Goal: Task Accomplishment & Management: Manage account settings

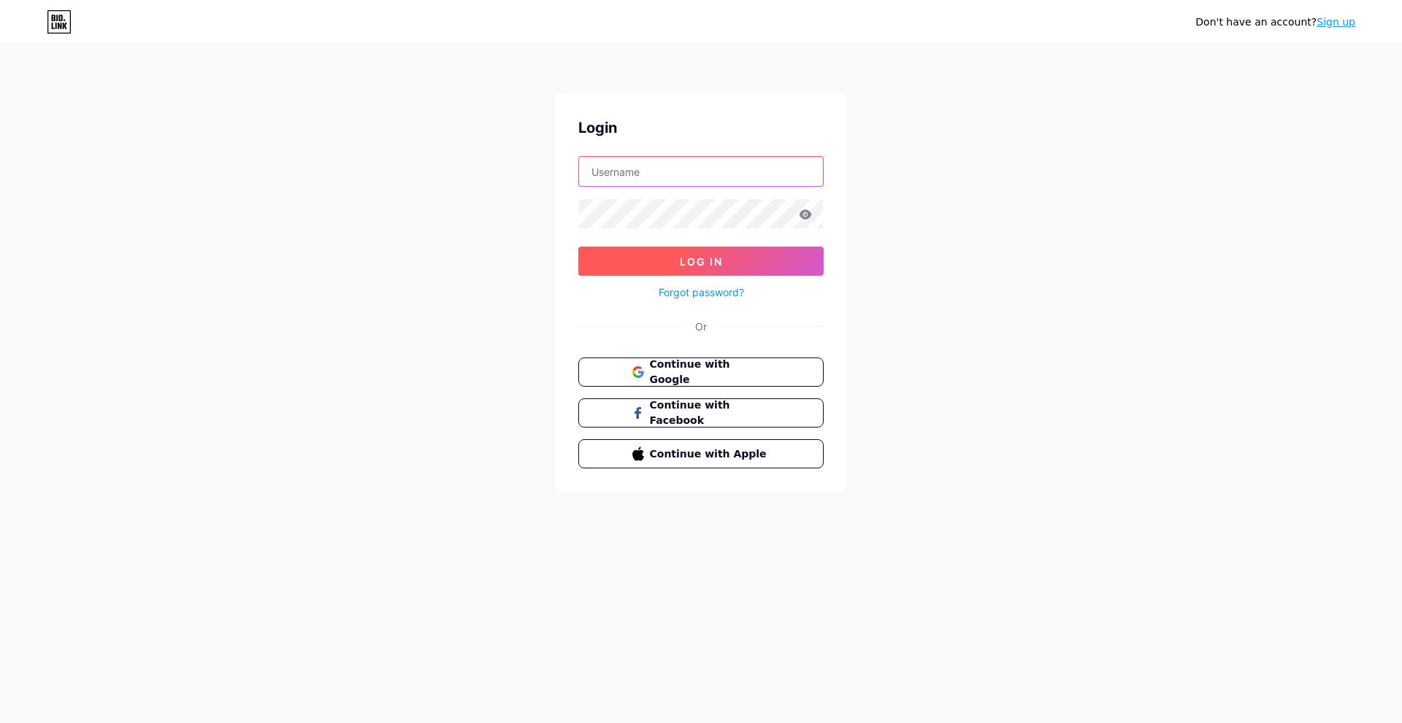
type input "[EMAIL_ADDRESS][DOMAIN_NAME]"
click at [636, 261] on button "Log In" at bounding box center [700, 261] width 245 height 29
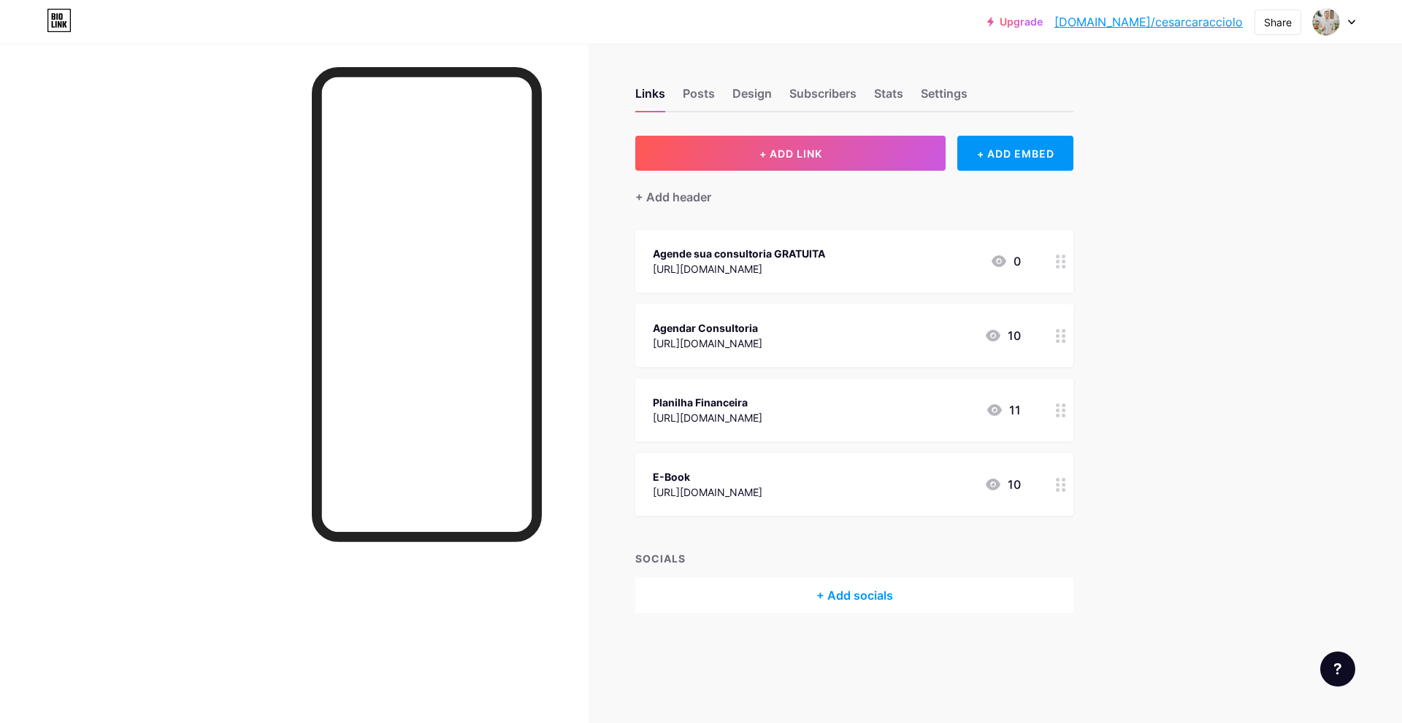
drag, startPoint x: 923, startPoint y: 264, endPoint x: 890, endPoint y: 263, distance: 33.6
click at [825, 263] on div "[URL][DOMAIN_NAME]" at bounding box center [739, 268] width 172 height 15
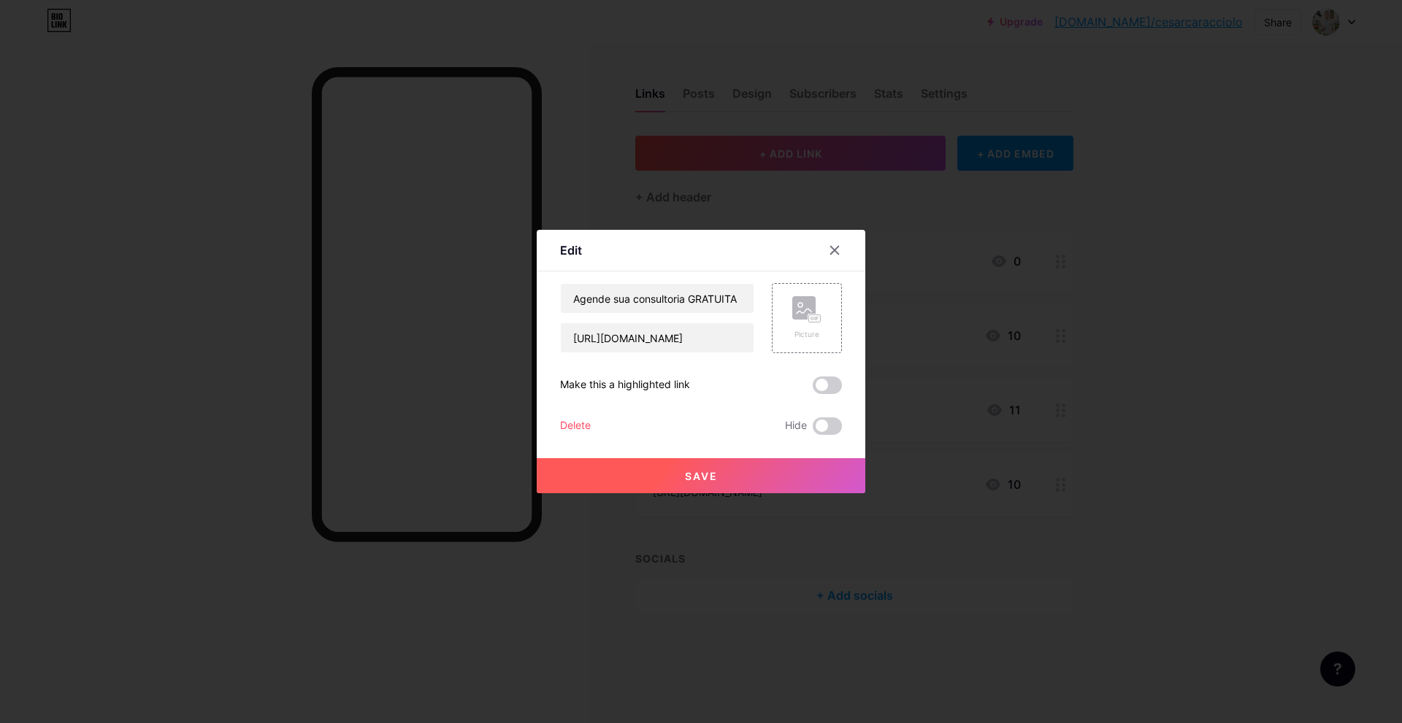
click at [577, 423] on div "Delete" at bounding box center [575, 427] width 31 height 18
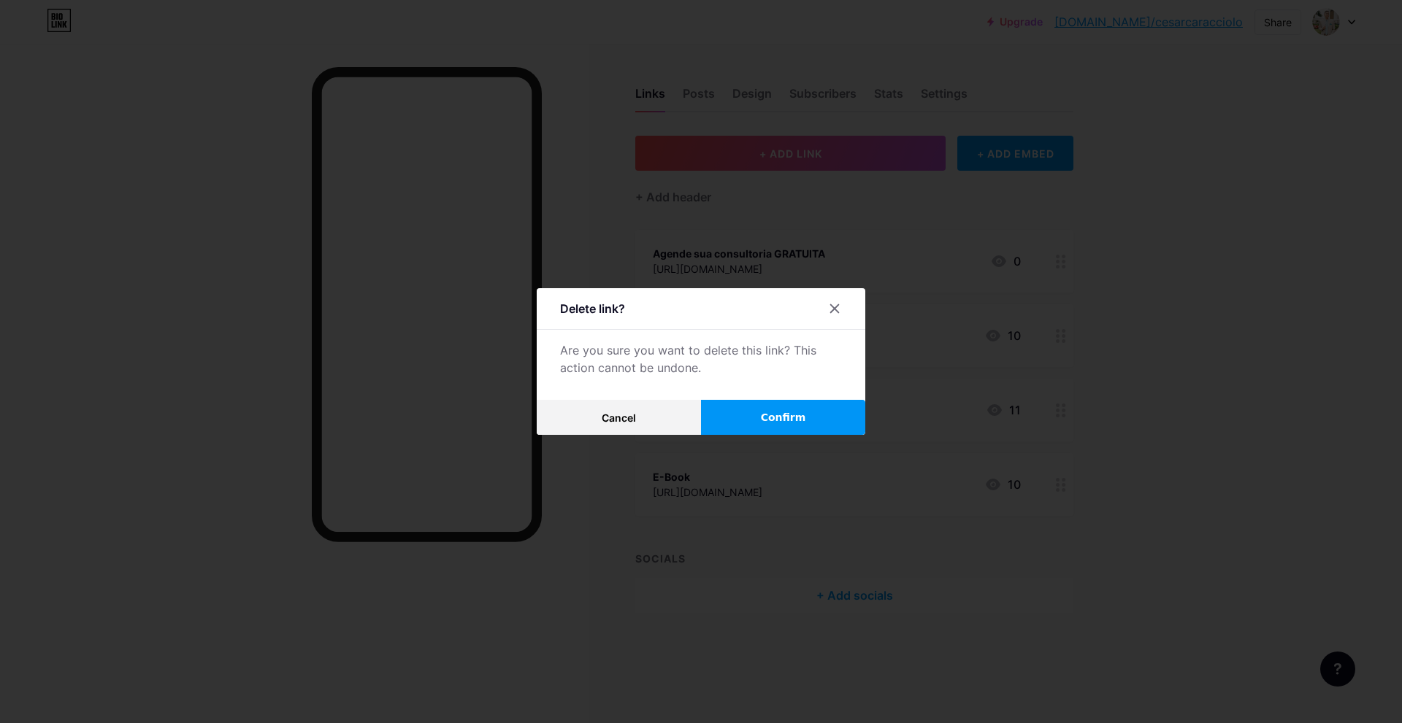
click at [742, 421] on button "Confirm" at bounding box center [783, 417] width 164 height 35
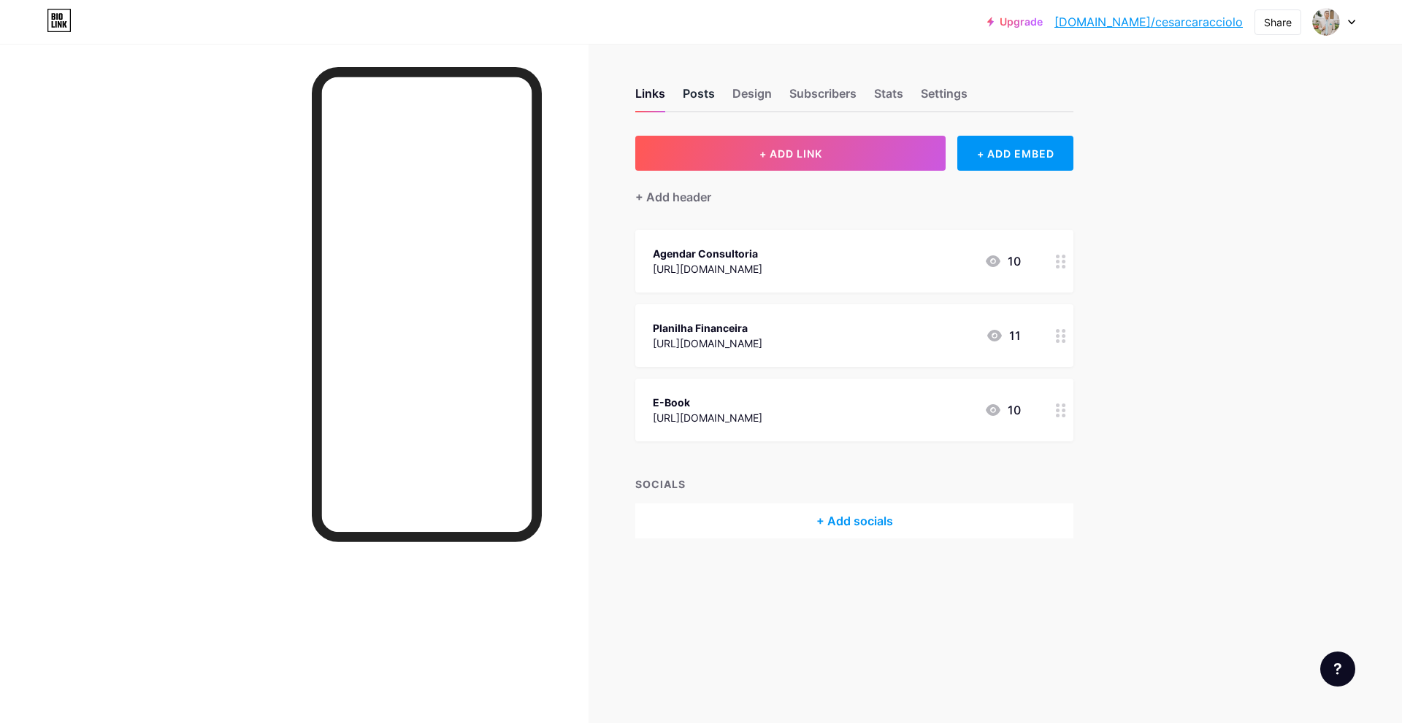
click at [683, 92] on div "Posts" at bounding box center [699, 98] width 32 height 26
click at [748, 88] on div "Design" at bounding box center [751, 98] width 39 height 26
click at [653, 100] on div "Links" at bounding box center [650, 98] width 30 height 26
click at [676, 201] on div "+ Add header" at bounding box center [673, 197] width 76 height 18
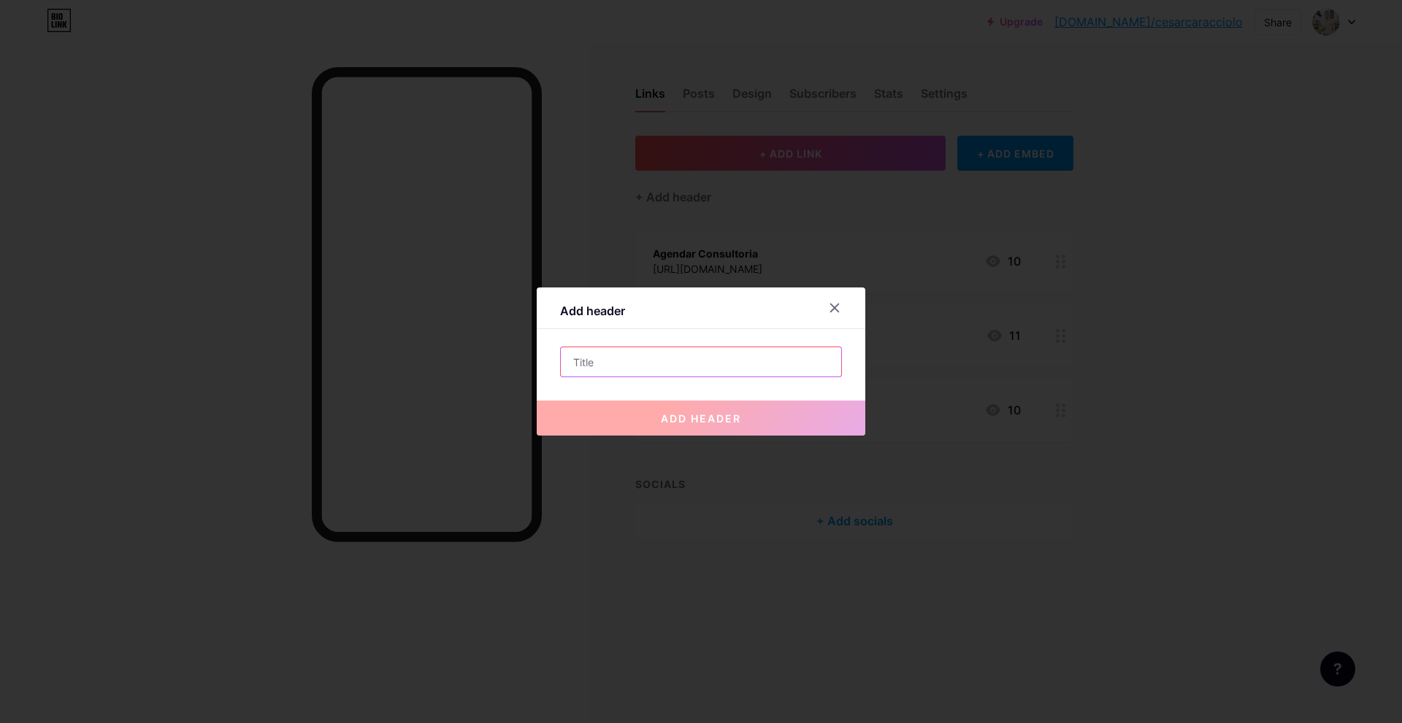
click at [625, 356] on input "text" at bounding box center [701, 361] width 280 height 29
click at [829, 301] on div at bounding box center [834, 308] width 26 height 26
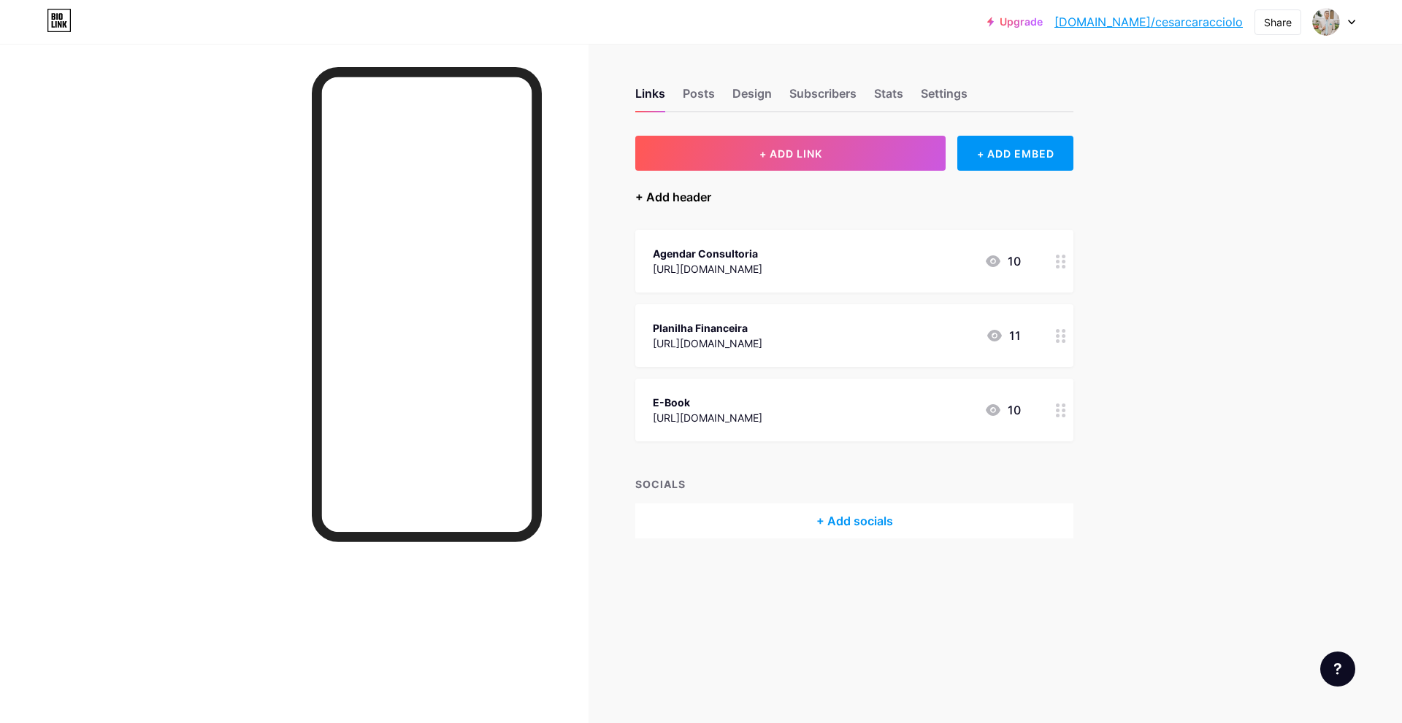
click at [680, 196] on div "+ Add header" at bounding box center [673, 197] width 76 height 18
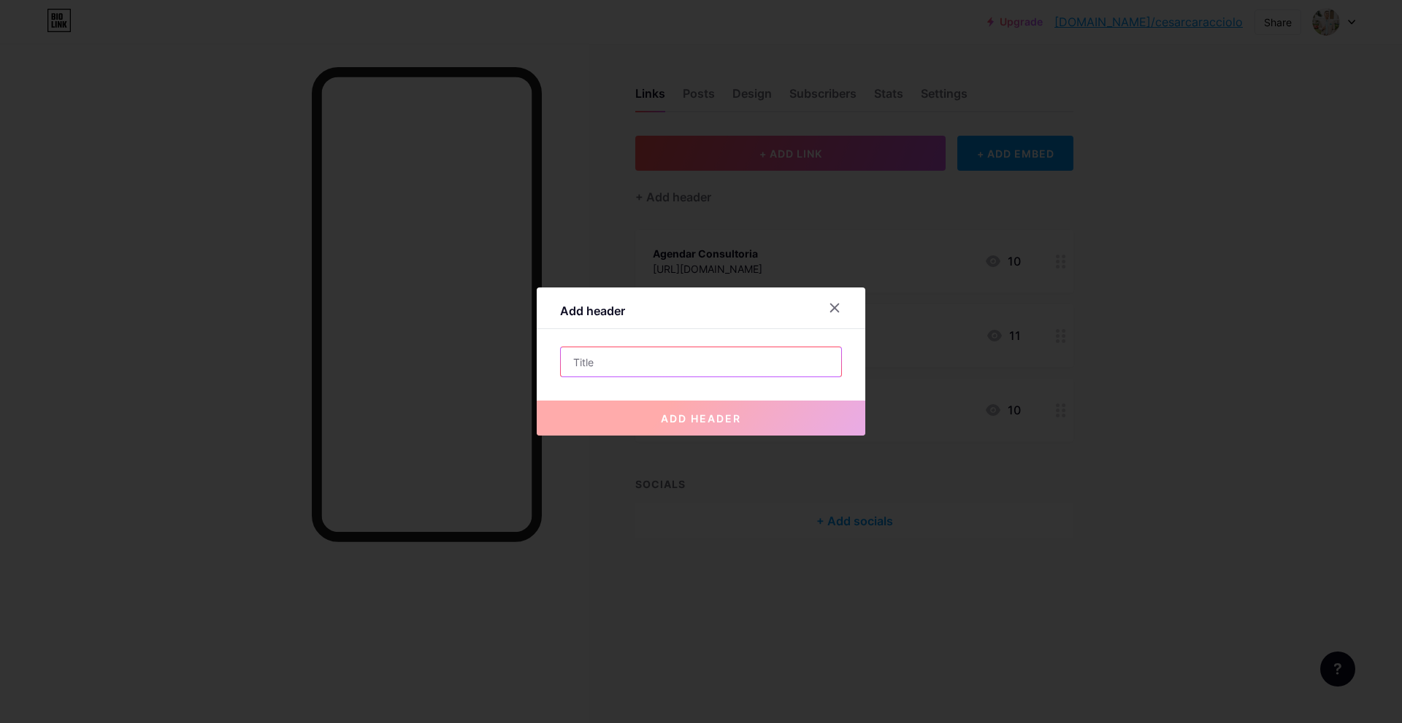
click at [612, 369] on input "text" at bounding box center [701, 361] width 280 height 29
paste input "💼 Consultoria Financeira | Planejamento & Investimentos 📊"
click at [612, 369] on input "💼 Consultoria Financeira | Planejamento & Investimentos 📊" at bounding box center [701, 361] width 280 height 29
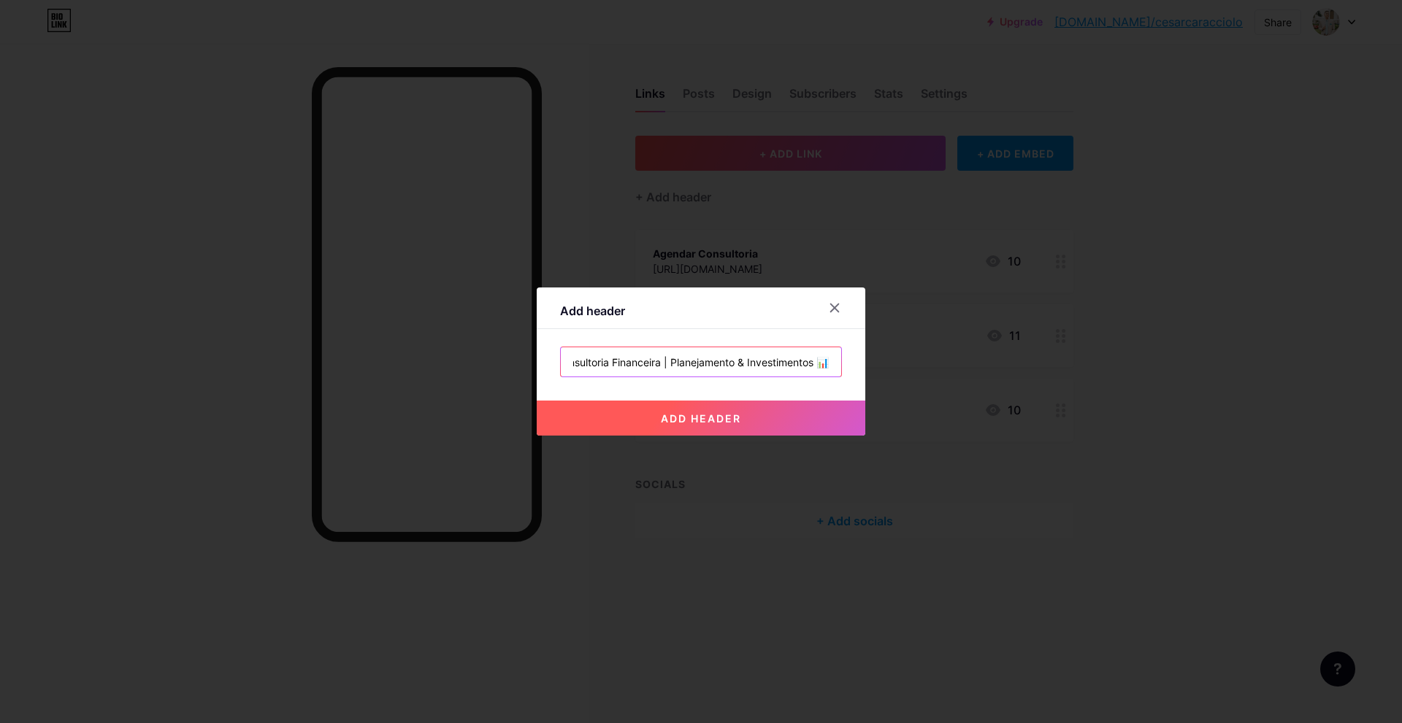
click at [654, 361] on input "💼 Consultoria Financeira | Planejamento & Investimentos 📊" at bounding box center [701, 361] width 280 height 29
click at [734, 363] on input "💼 Consultoria Financeira | Planejamento & Investimentos 📊" at bounding box center [701, 361] width 280 height 29
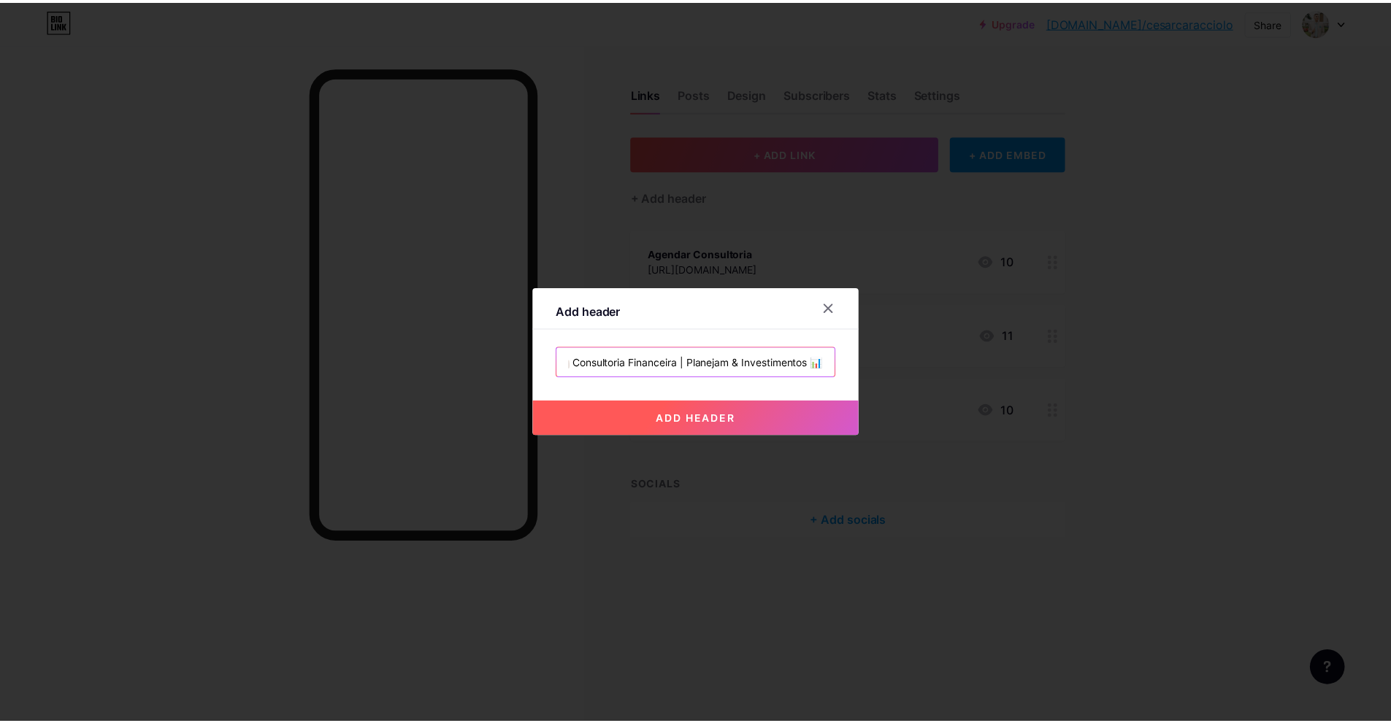
scroll to position [0, 0]
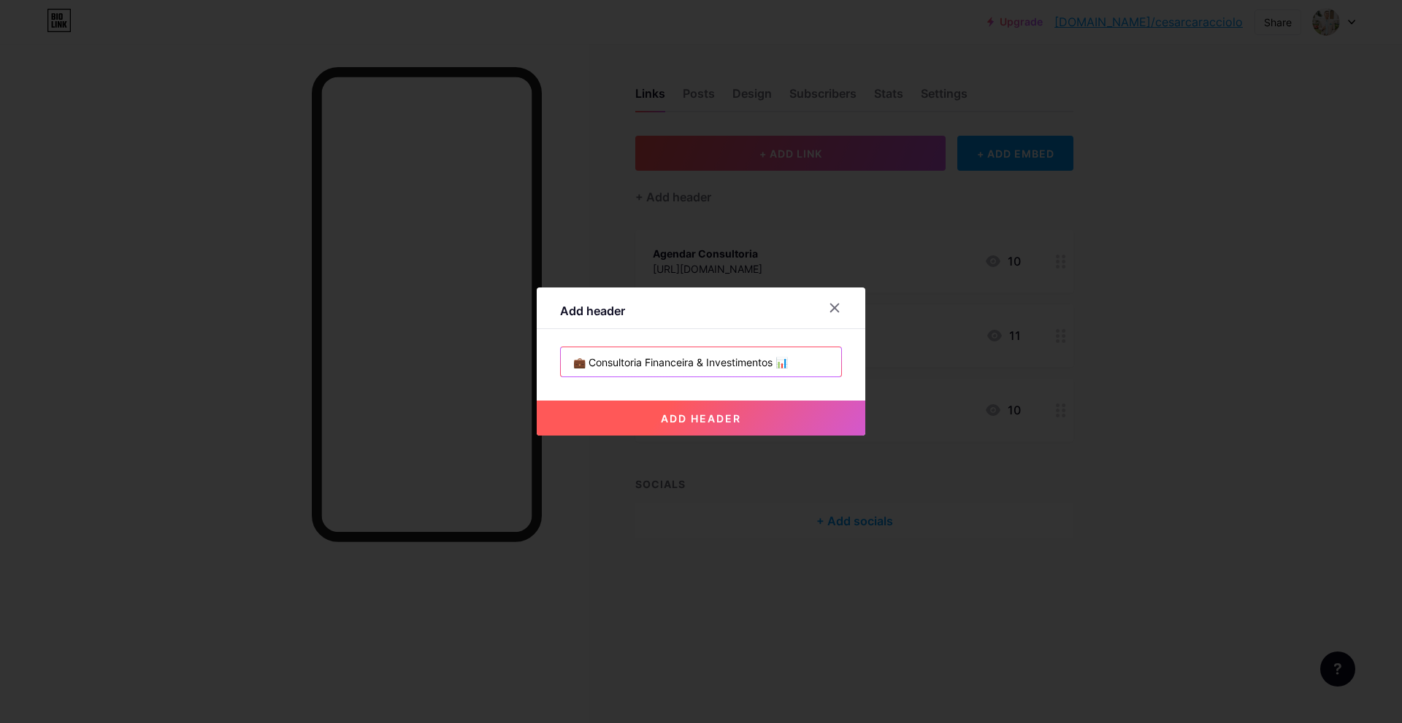
type input "💼 Consultoria Financeira & Investimentos 📊"
click at [707, 418] on span "add header" at bounding box center [701, 418] width 80 height 12
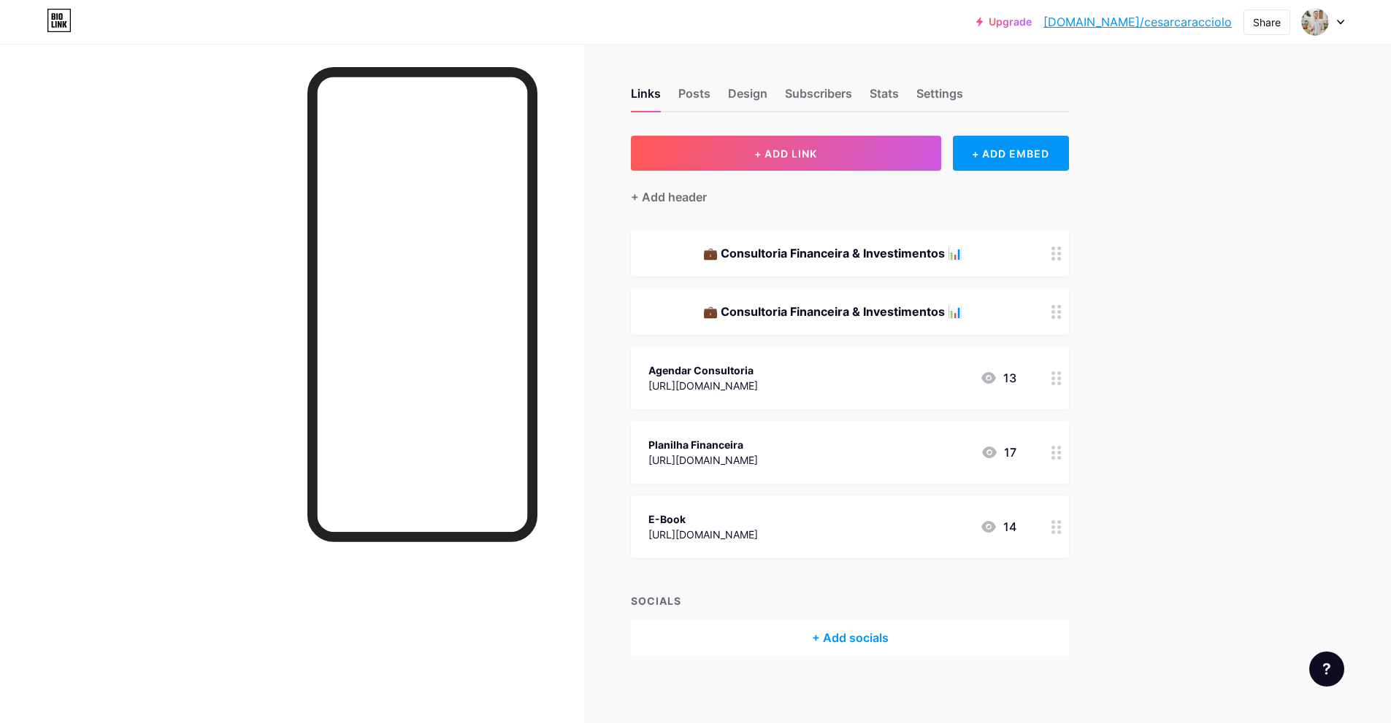
click at [921, 243] on div "💼 Consultoria Financeira & Investimentos 📊" at bounding box center [850, 253] width 438 height 47
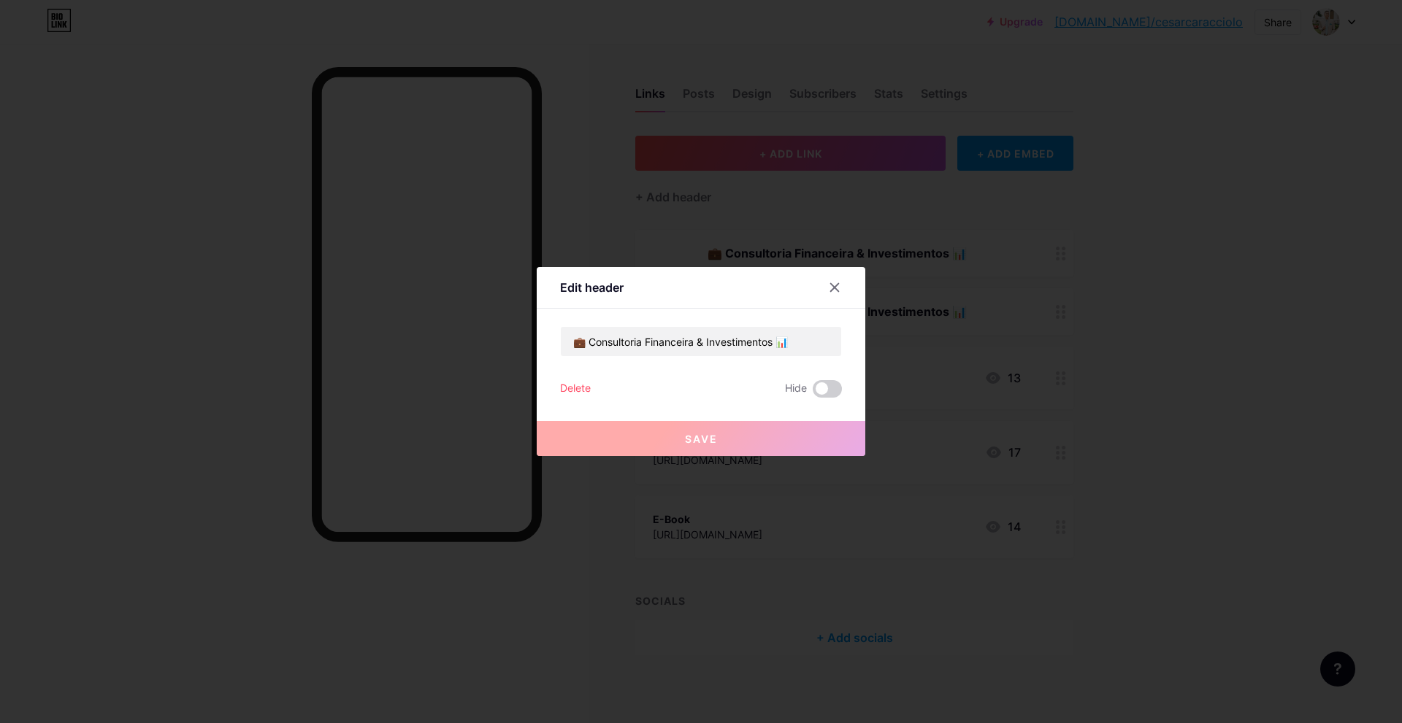
click at [580, 388] on div "Delete" at bounding box center [575, 389] width 31 height 18
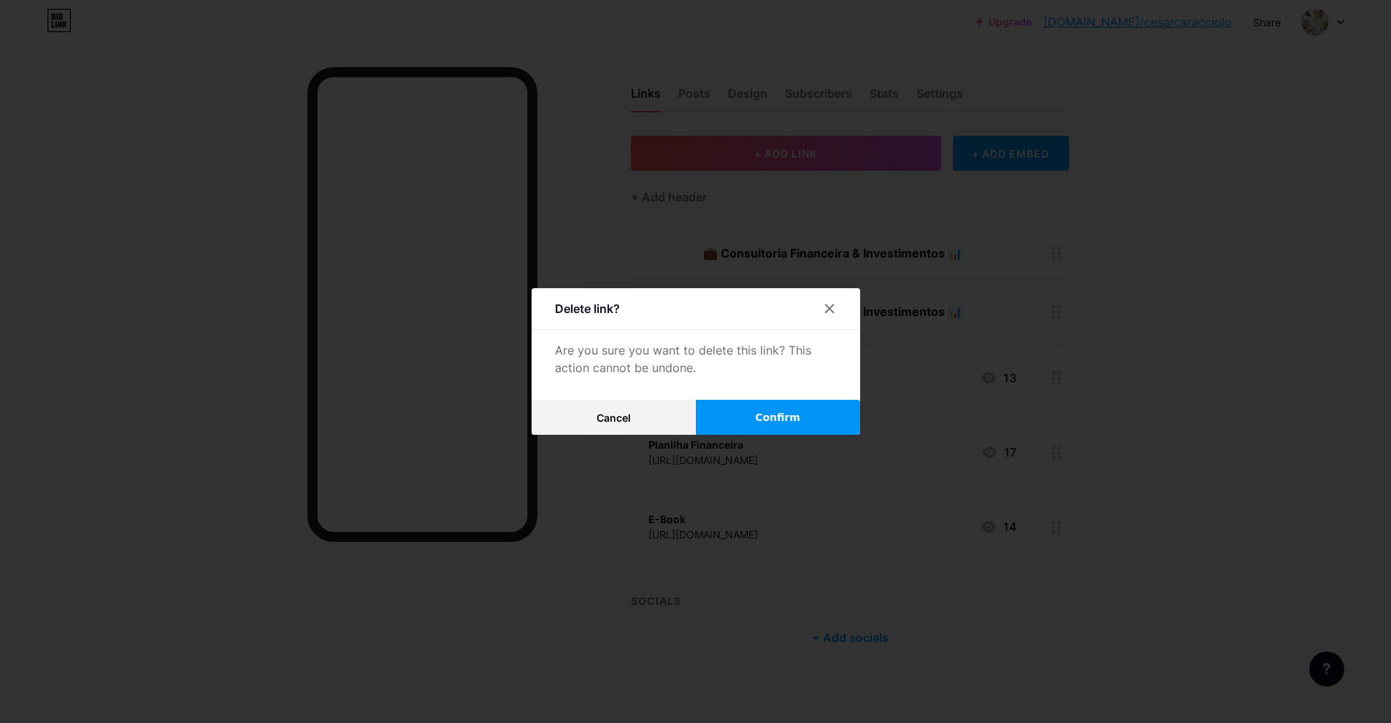
click at [731, 410] on button "Confirm" at bounding box center [778, 417] width 164 height 35
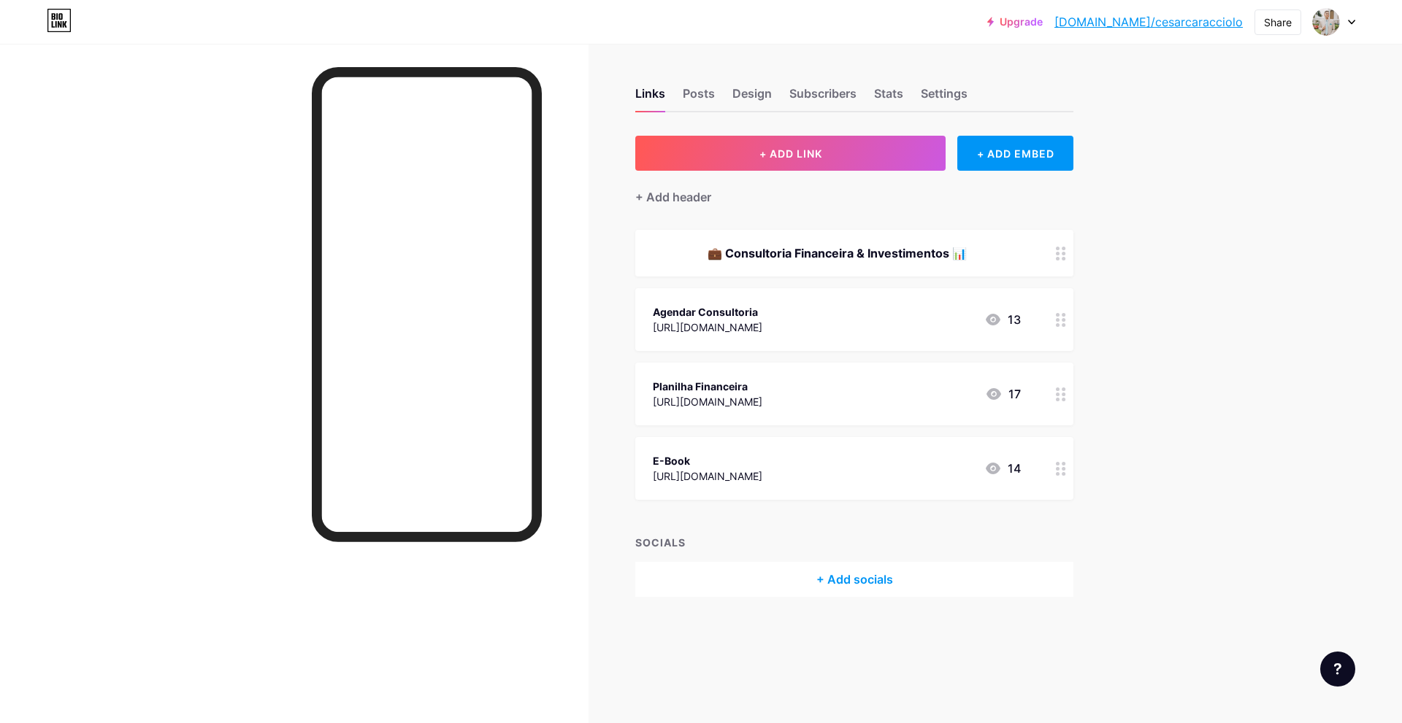
drag, startPoint x: 750, startPoint y: 270, endPoint x: 723, endPoint y: 261, distance: 27.9
drag, startPoint x: 723, startPoint y: 261, endPoint x: 667, endPoint y: 248, distance: 58.3
click at [667, 248] on div "💼 Consultoria Financeira & Investimentos 📊" at bounding box center [837, 254] width 368 height 18
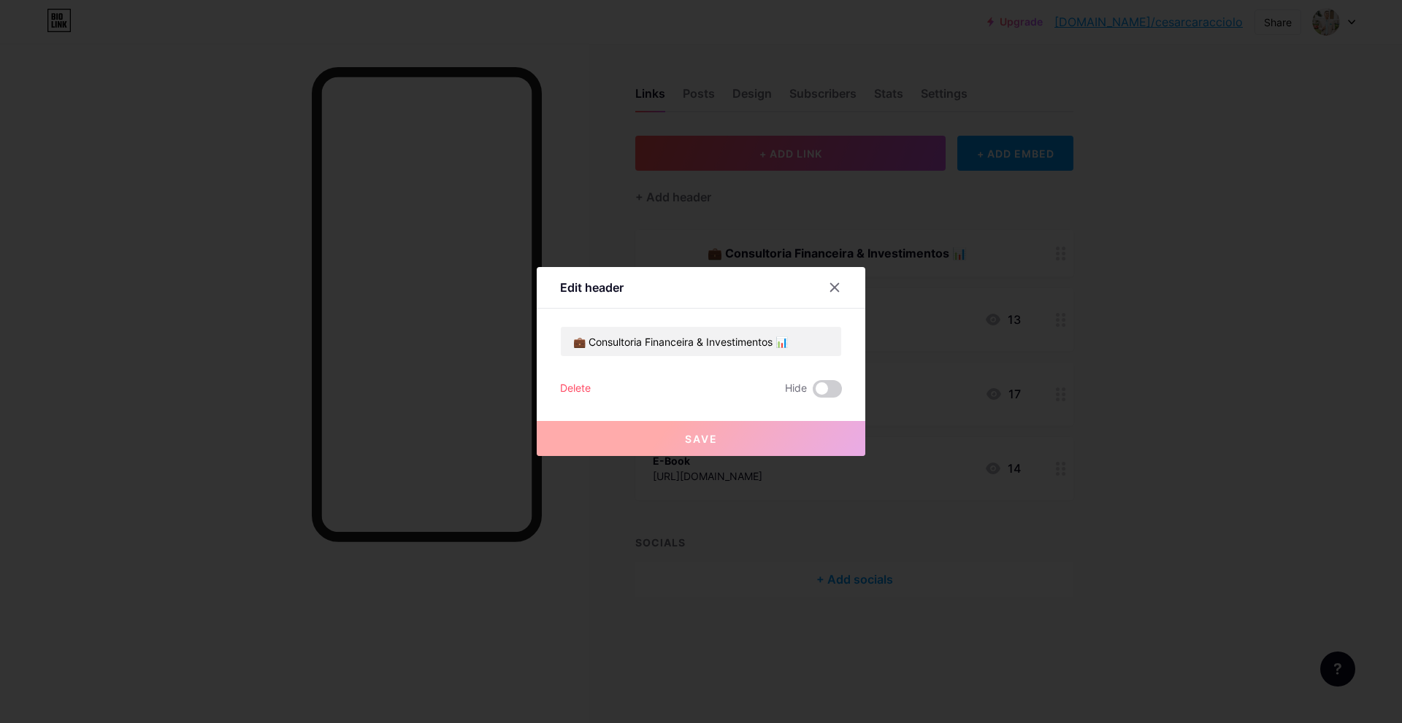
click at [585, 388] on div "Delete" at bounding box center [575, 389] width 31 height 18
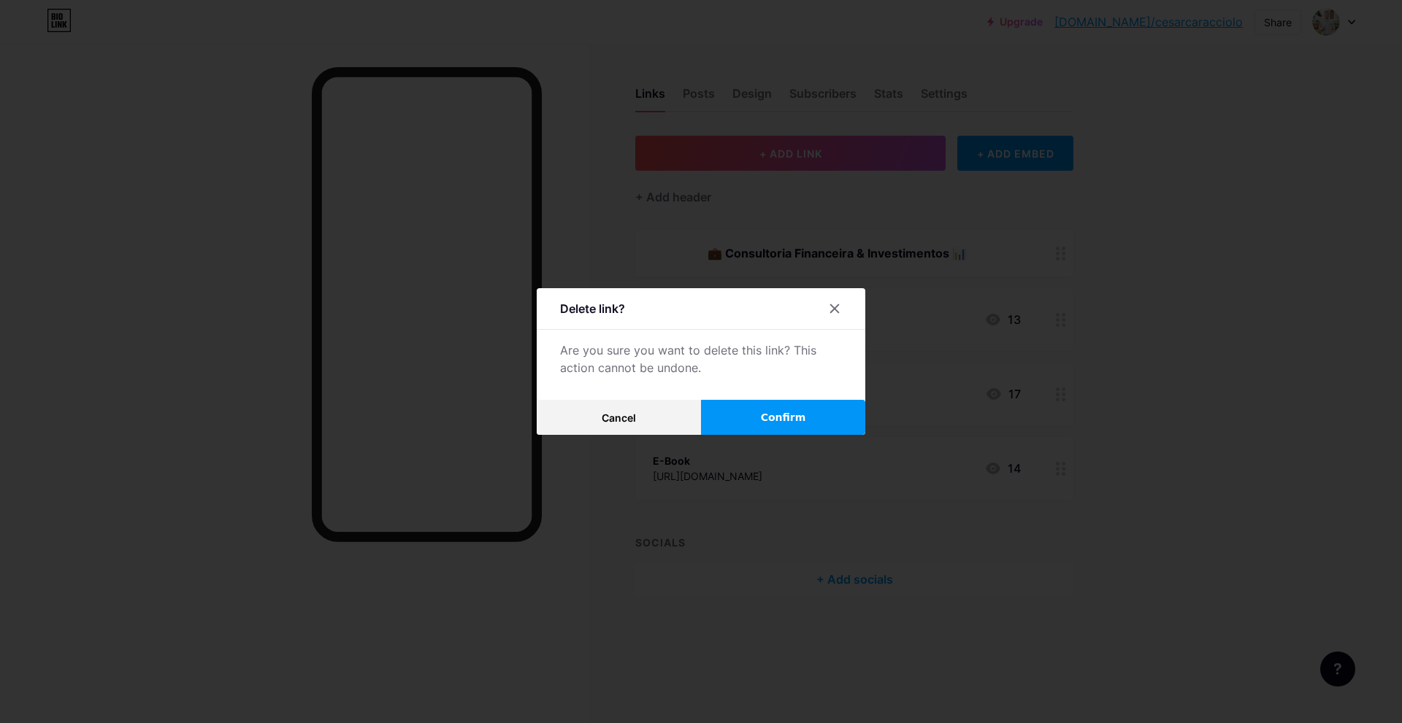
click at [715, 415] on button "Confirm" at bounding box center [783, 417] width 164 height 35
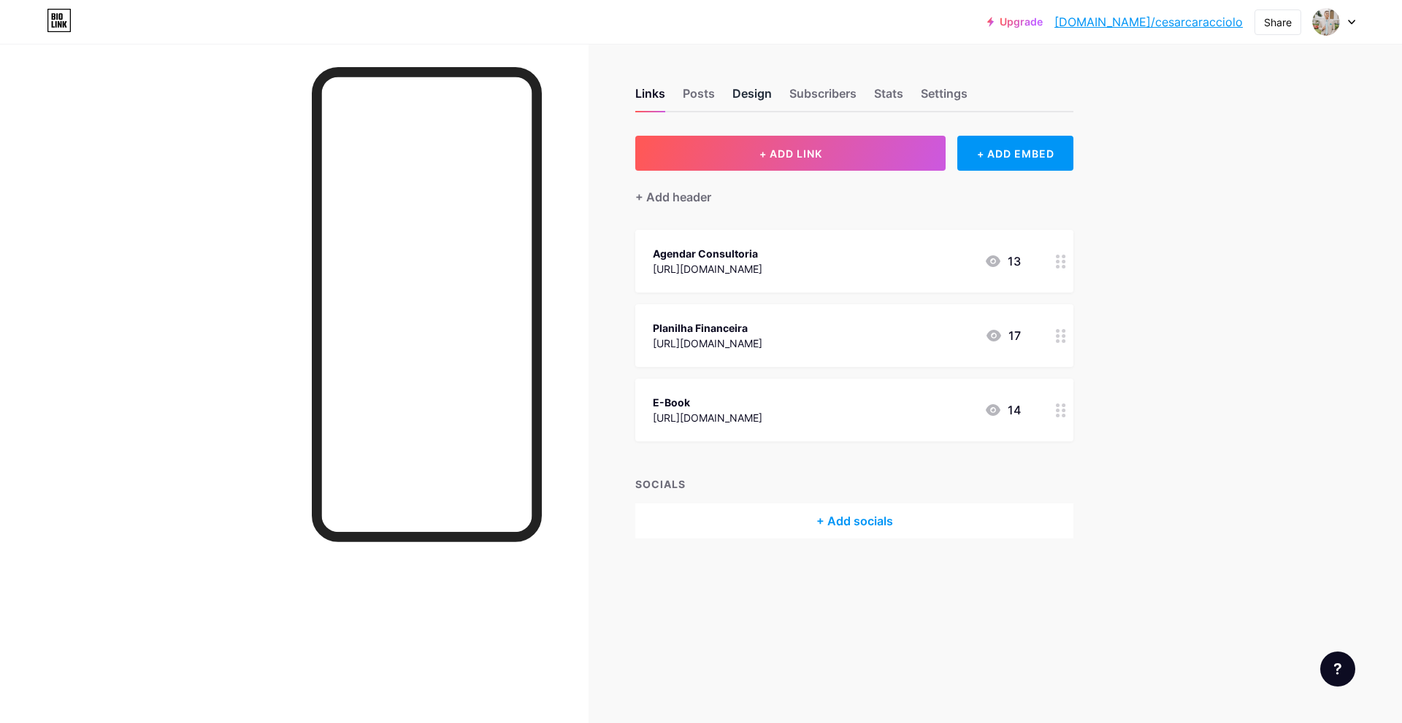
click at [760, 101] on div "Design" at bounding box center [751, 98] width 39 height 26
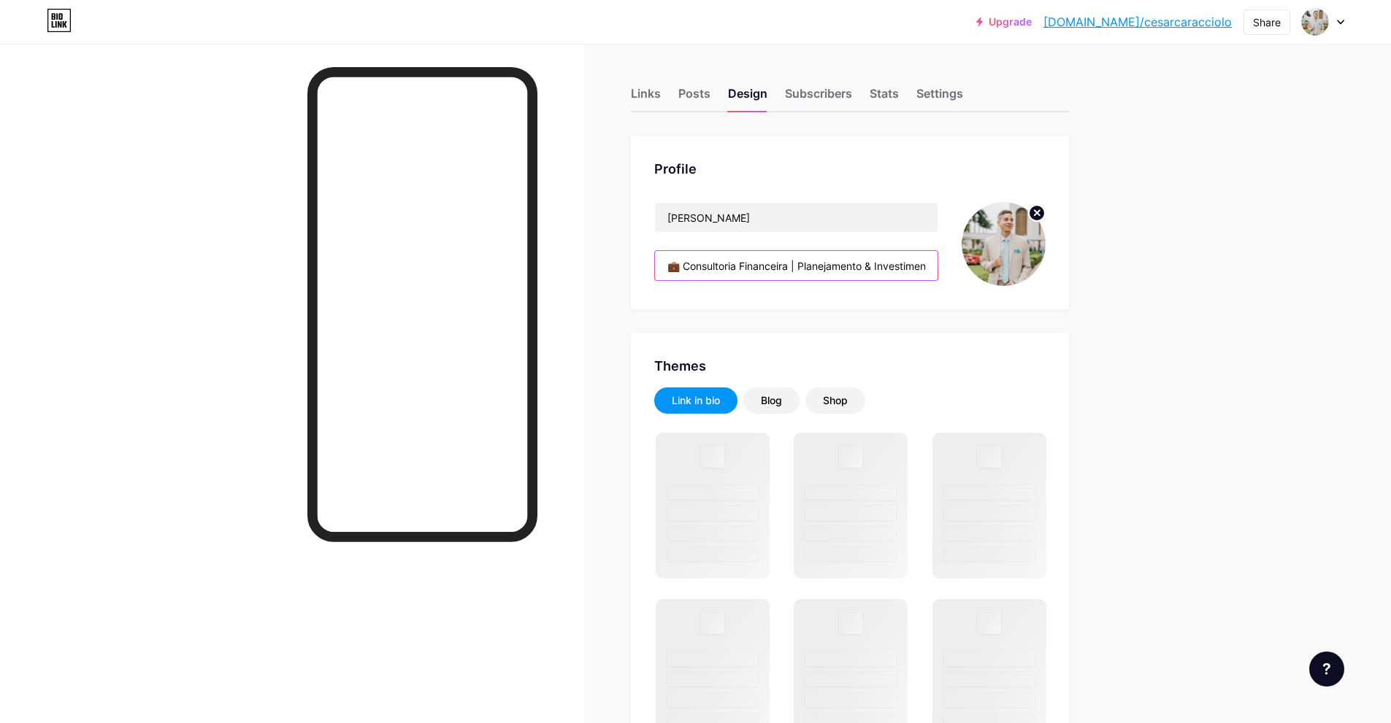
click at [760, 270] on input "💼 Consultoria Financeira | Planejamento & Investimentos 📊 Transforme suas finan…" at bounding box center [796, 265] width 283 height 29
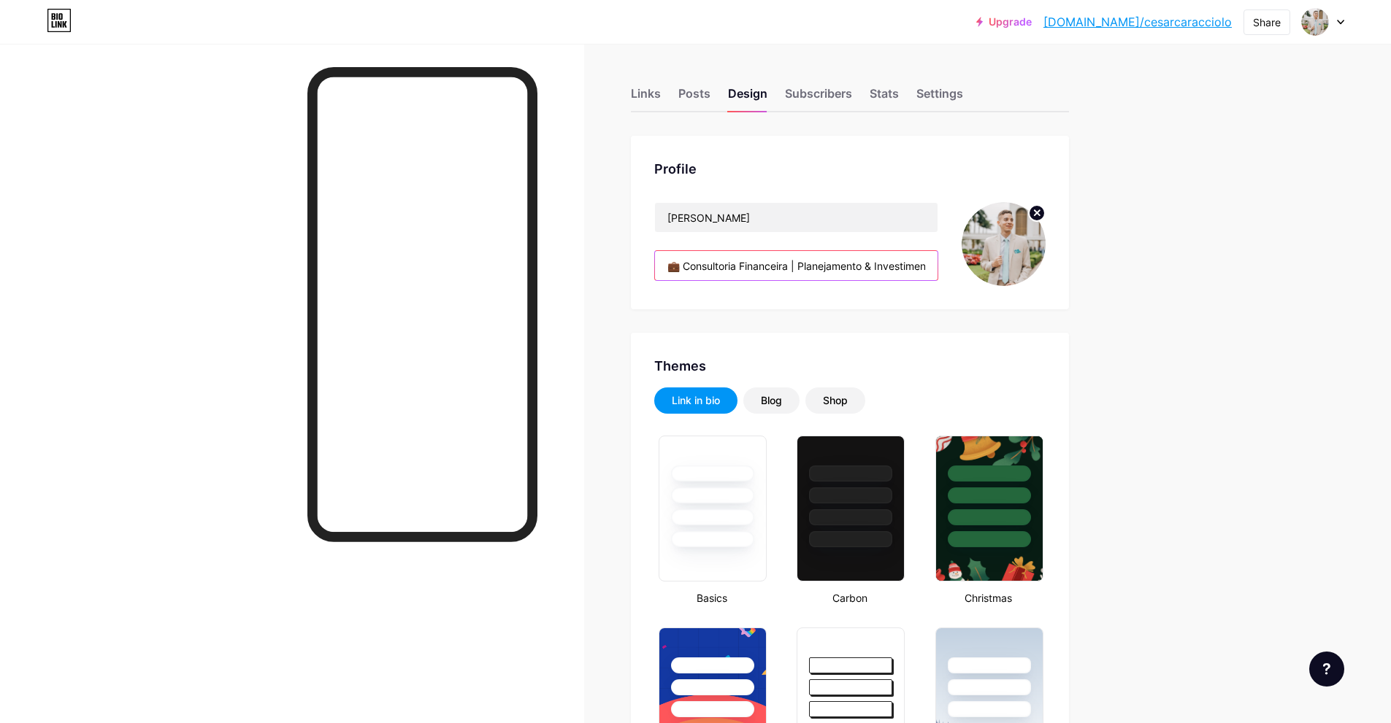
click at [869, 267] on input "💼 Consultoria Financeira | Planejamento & Investimentos 📊 Transforme suas finan…" at bounding box center [796, 265] width 283 height 29
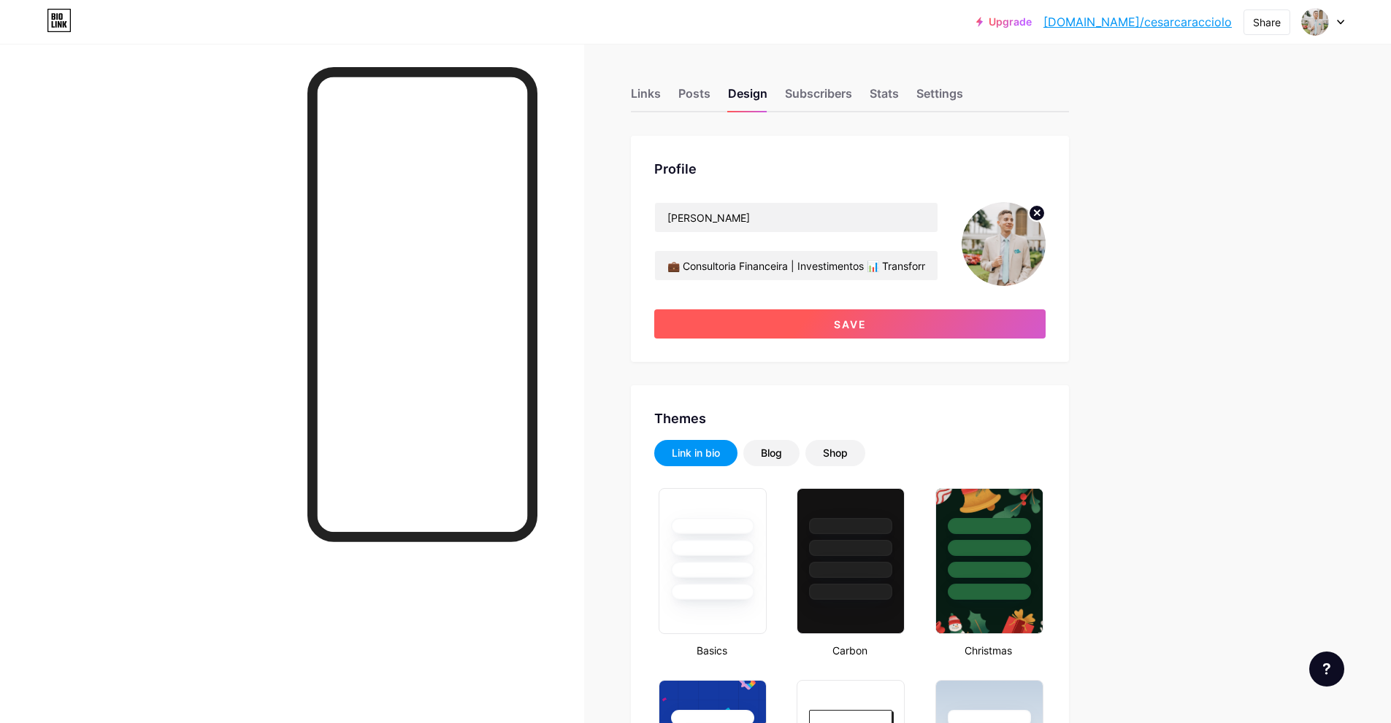
click at [845, 321] on span "Save" at bounding box center [850, 324] width 33 height 12
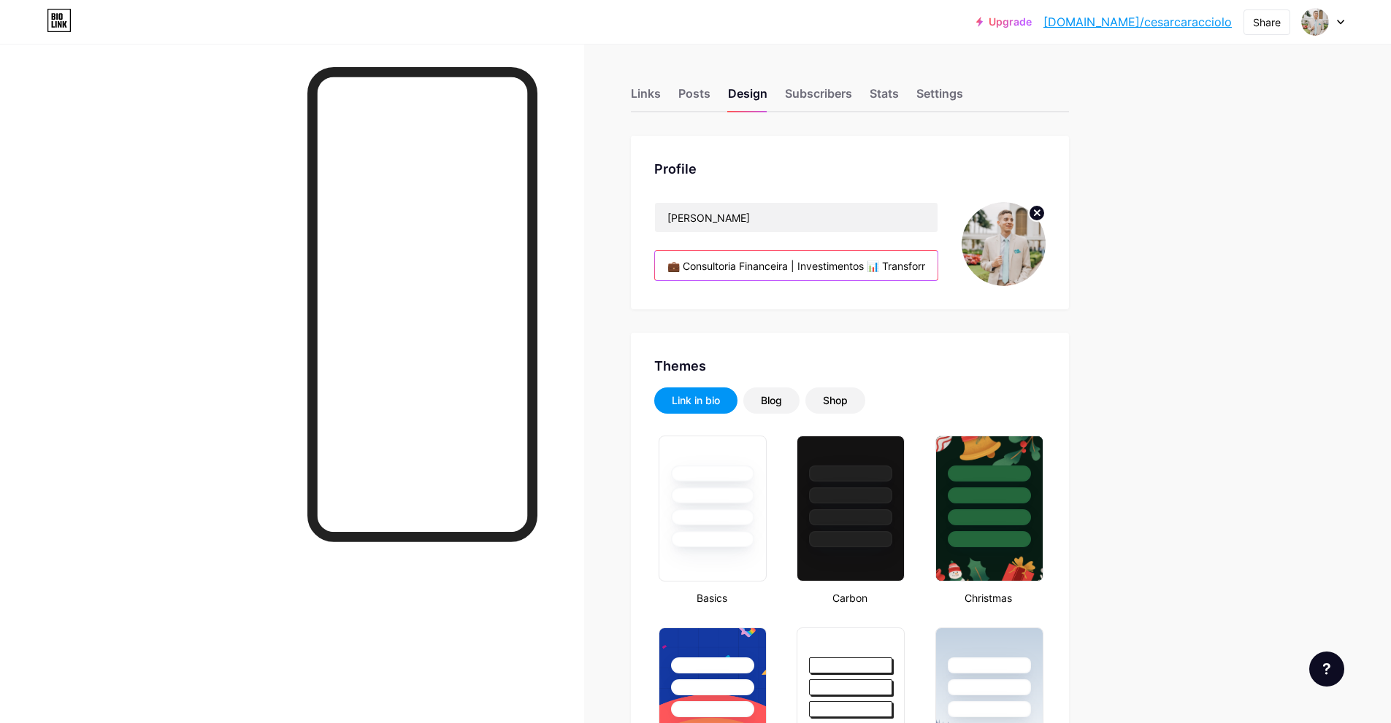
click at [802, 266] on input "💼 Consultoria Financeira | Investimentos 📊 Transforme suas finanças com estraté…" at bounding box center [796, 265] width 283 height 29
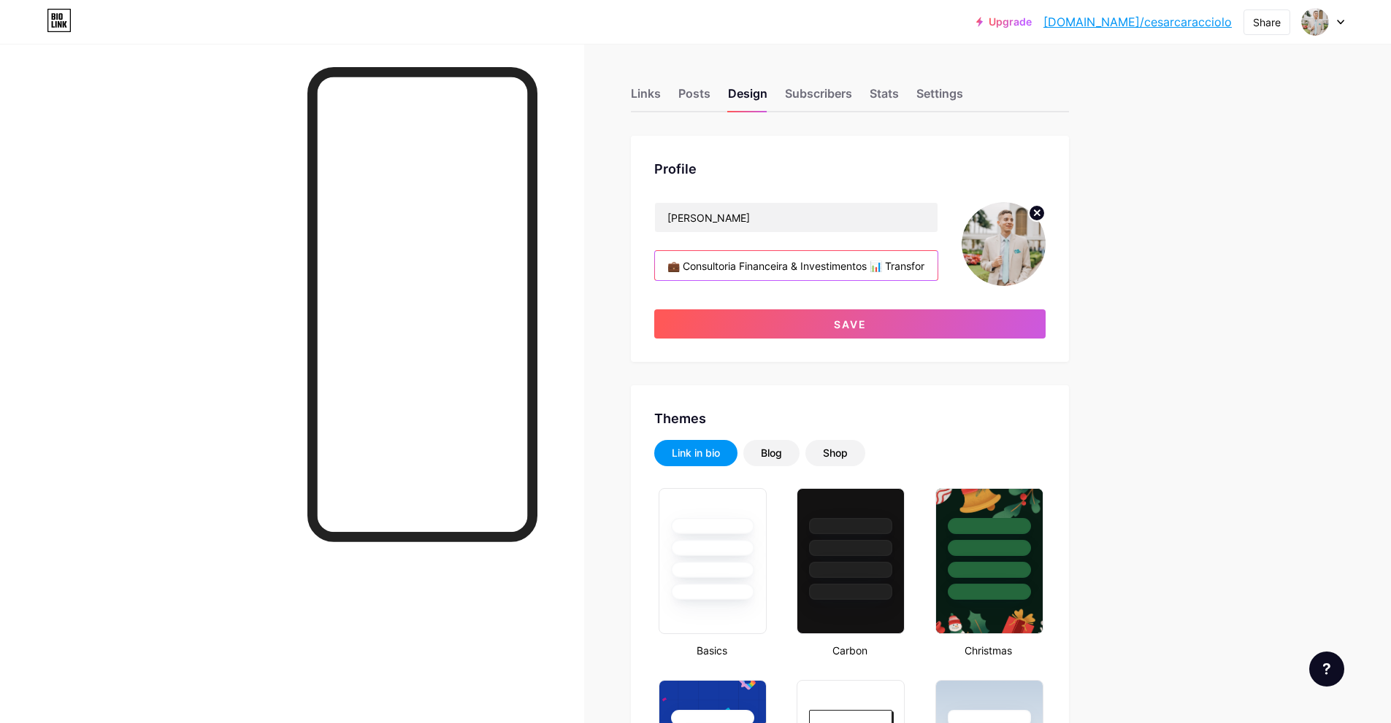
click at [901, 271] on input "💼 Consultoria Financeira & Investimentos 📊 Transforme suas finanças com estraté…" at bounding box center [796, 265] width 283 height 29
click at [894, 270] on input "💼 Consultoria Financeira & Investimentos 📊 Transforme suas finanças com estraté…" at bounding box center [796, 265] width 283 height 29
click at [900, 267] on input "💼 Consultoria Financeira & Investimentos 📊 Transforme suas finanças com estraté…" at bounding box center [796, 265] width 283 height 29
click at [896, 268] on input "💼 Consultoria Financeira & Investimentos 📊 Transforme suas finanças com estraté…" at bounding box center [796, 265] width 283 height 29
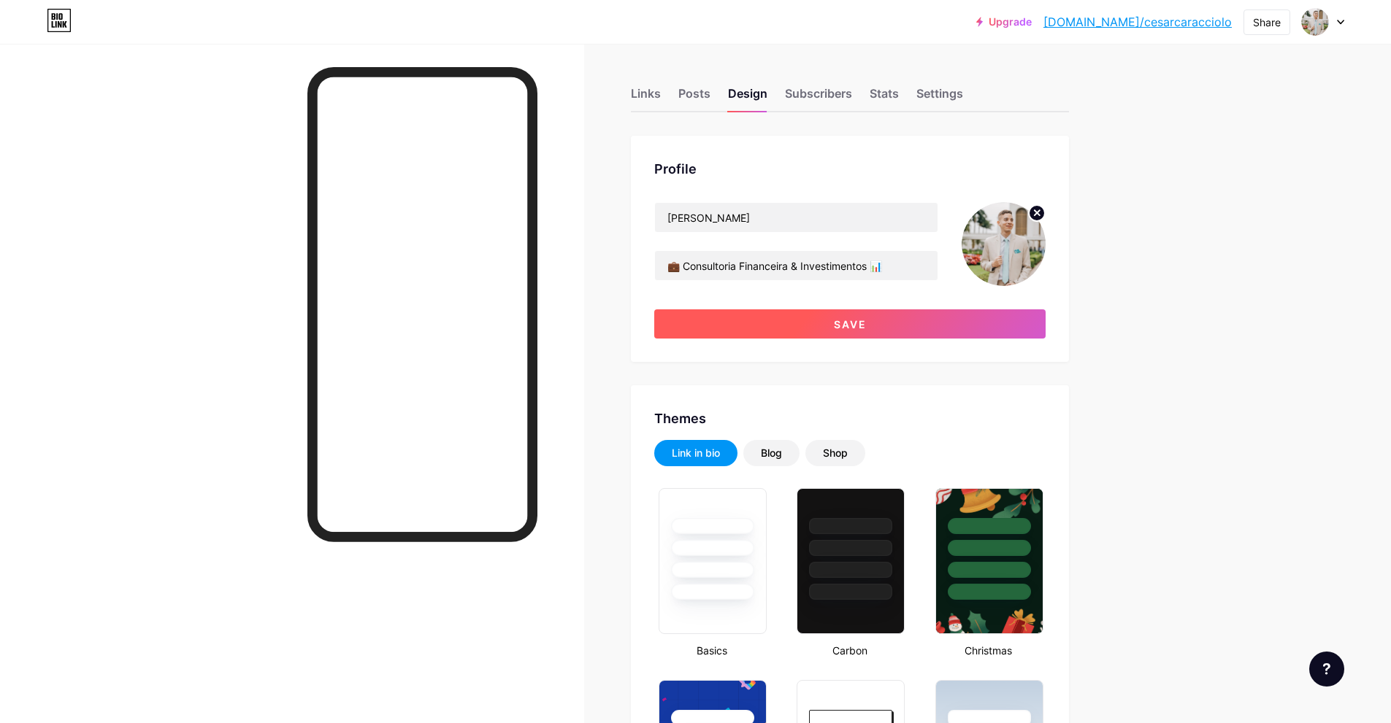
click at [848, 323] on span "Save" at bounding box center [850, 324] width 33 height 12
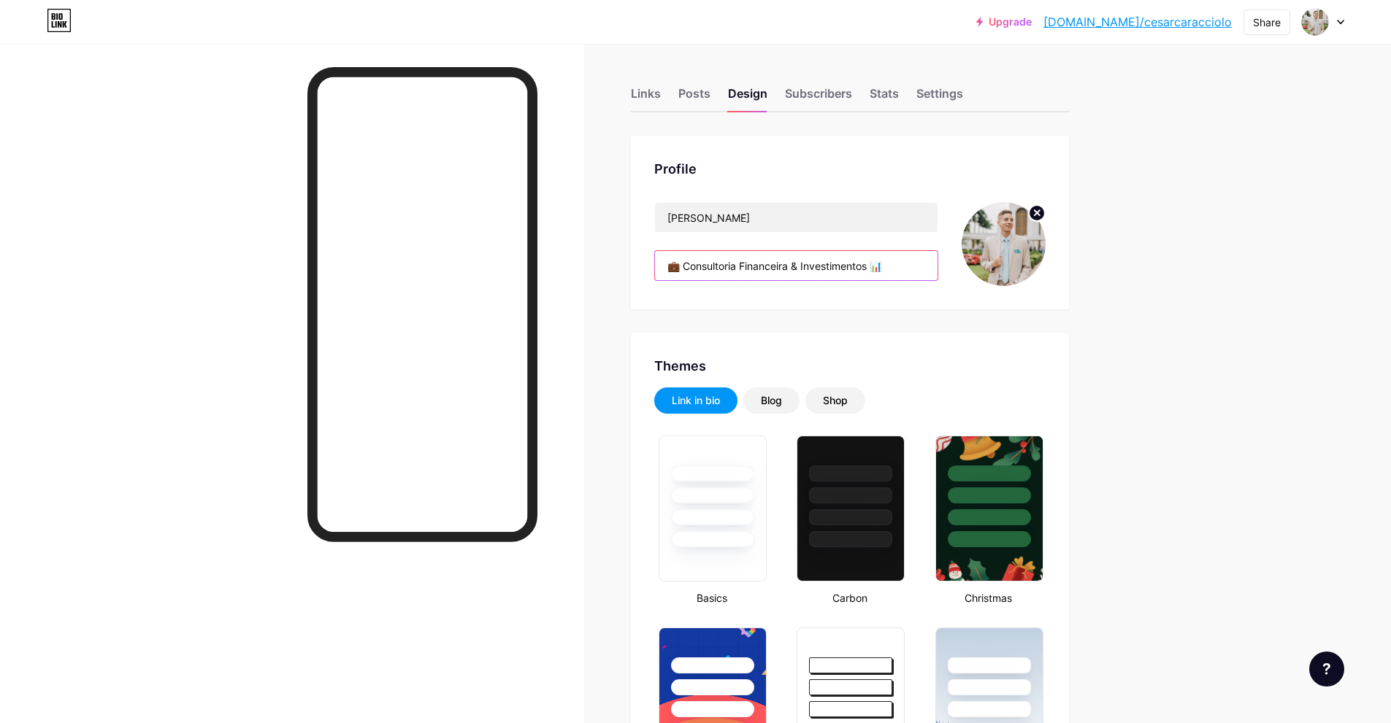
click at [897, 271] on input "💼 Consultoria Financeira & Investimentos 📊 Transforme suas finanças com estraté…" at bounding box center [796, 265] width 283 height 29
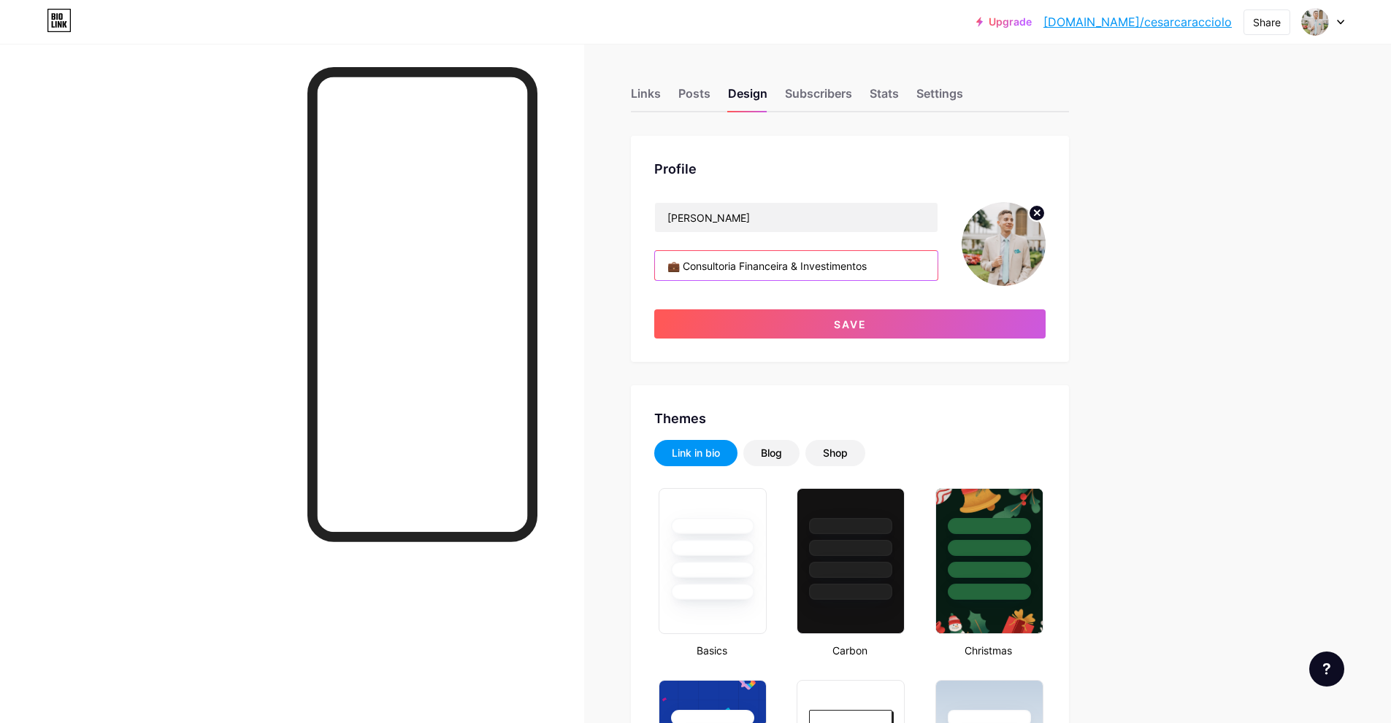
click at [687, 269] on input "💼 Consultoria Financeira & Investimentos" at bounding box center [796, 265] width 283 height 29
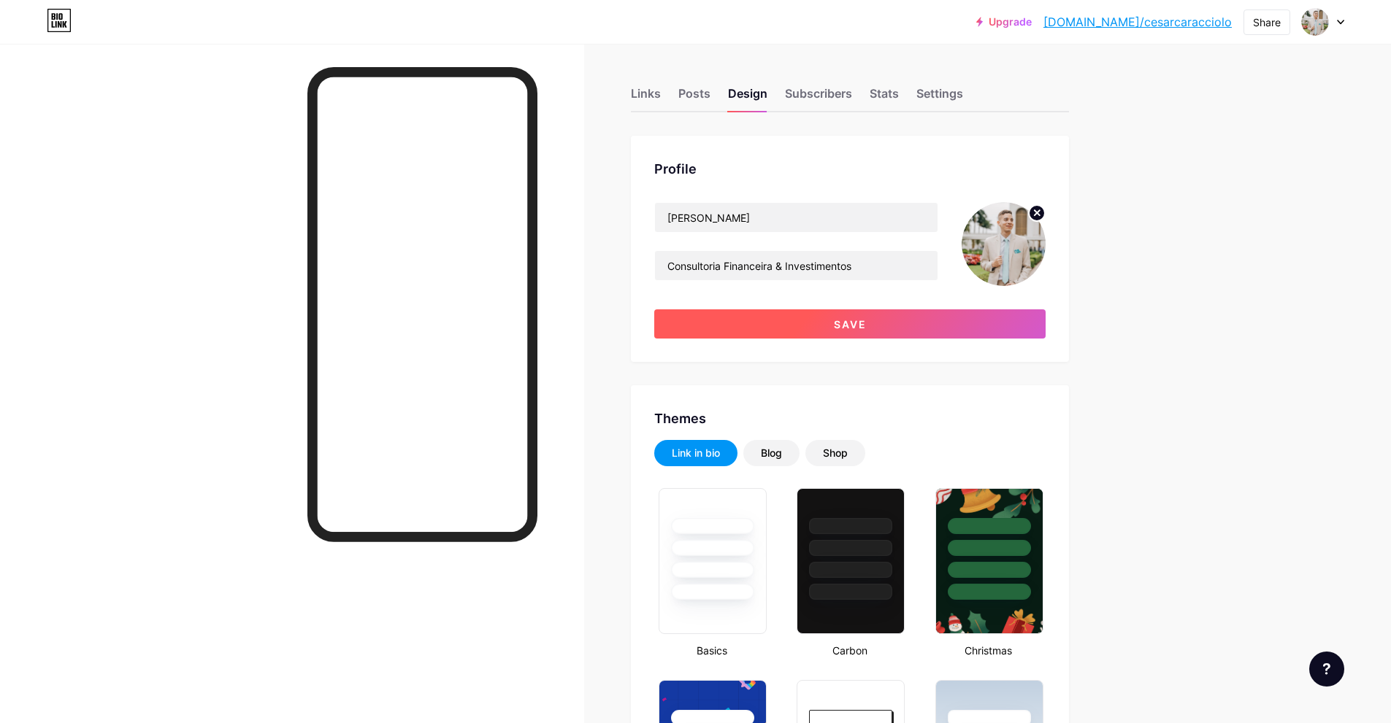
click at [772, 317] on button "Save" at bounding box center [849, 324] width 391 height 29
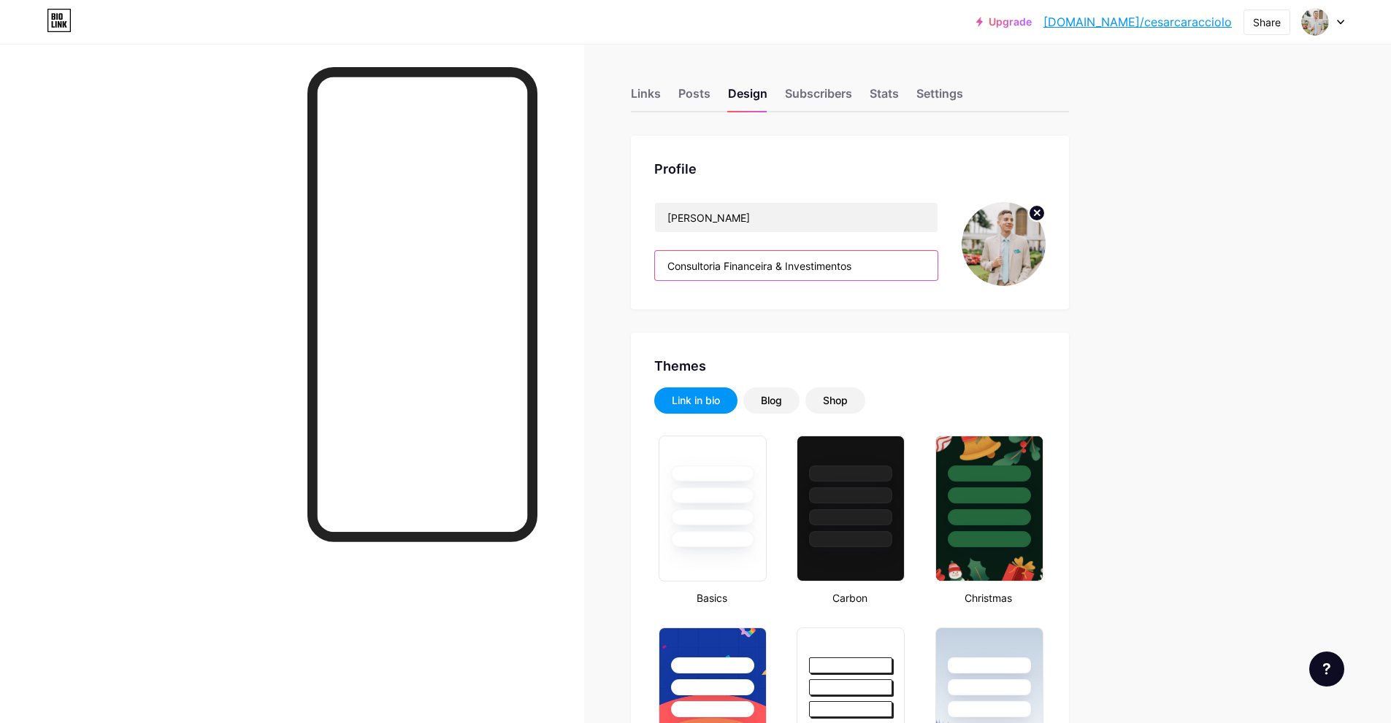
click at [667, 262] on input "Consultoria Financeira & Investimentos" at bounding box center [796, 265] width 283 height 29
drag, startPoint x: 890, startPoint y: 276, endPoint x: 650, endPoint y: 261, distance: 239.9
click at [650, 261] on div "Profile [PERSON_NAME] Consultoria Financeira & Investimentos" at bounding box center [850, 223] width 438 height 174
paste input "📈 Consultoria financeira para organizar, proteger e multiplicar seu patrimônio."
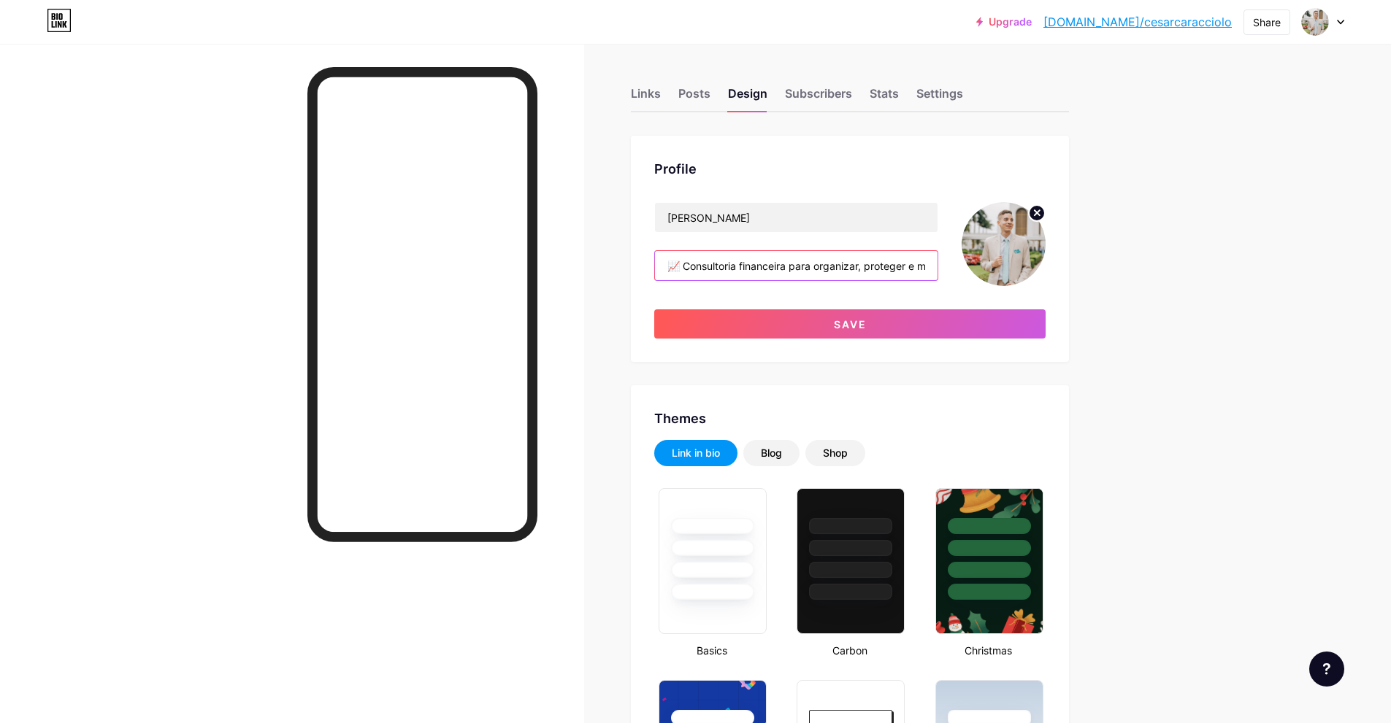
scroll to position [0, 123]
type input "📈 Consultoria financeira para organizar, proteger e multiplicar seu patrimônio."
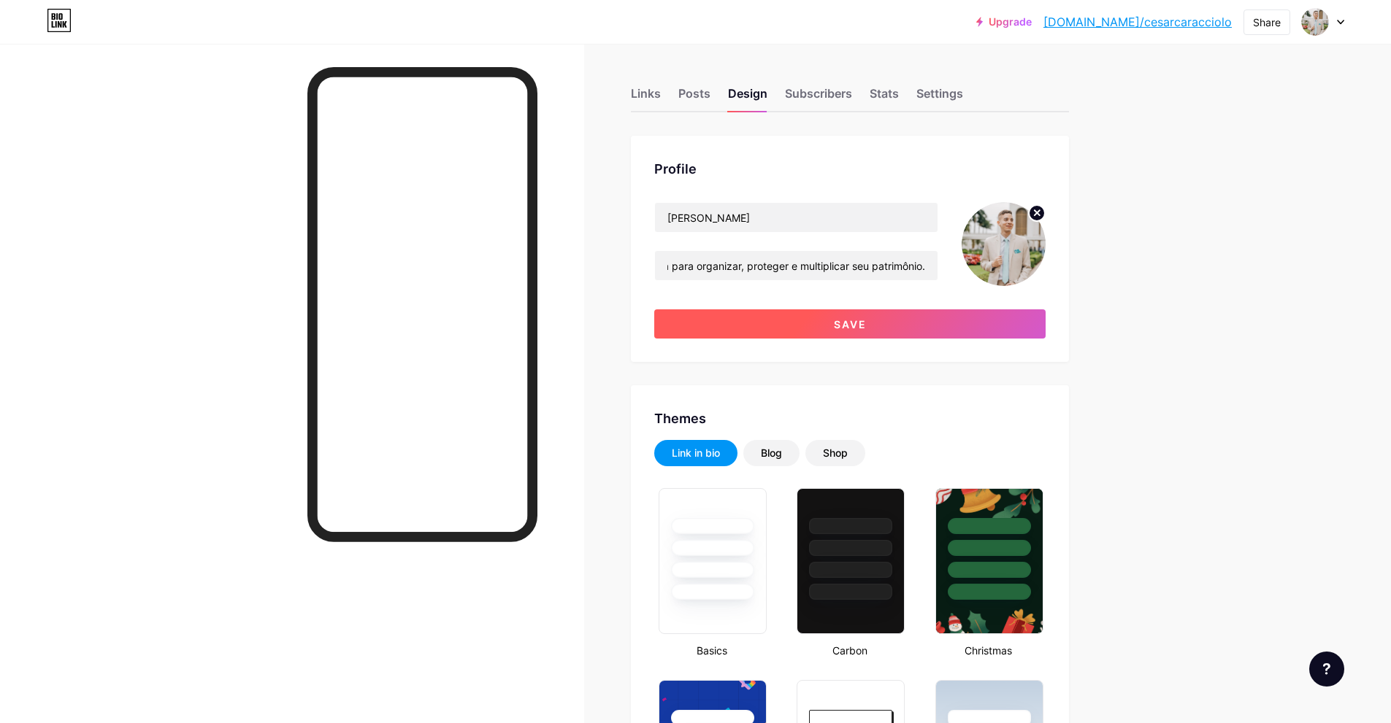
scroll to position [0, 0]
click at [750, 325] on button "Save" at bounding box center [849, 324] width 391 height 29
